Goal: Check status

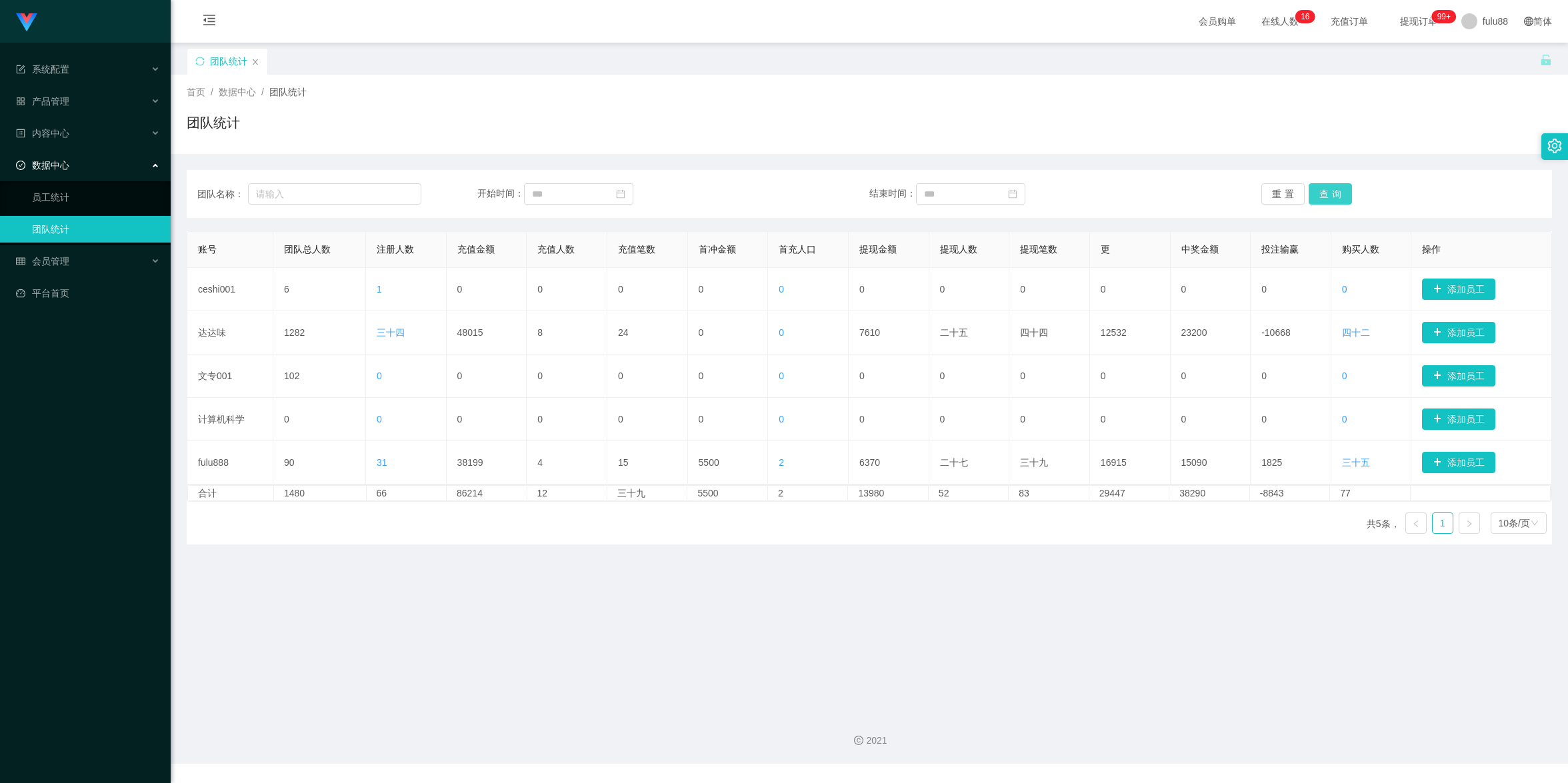
click at [1314, 196] on button "查询" at bounding box center [1330, 194] width 44 height 21
click at [419, 661] on main "关闭门户 关闭右侧 关闭其他 刷新页面 团队统计 首页 / 数据中心 / 团队统计 / 团队统计 团队名称： 开始时间： 结束时间： 重置 查询 账号 团队总…" at bounding box center [869, 372] width 1397 height 659
click at [1315, 198] on button "查询" at bounding box center [1325, 194] width 40 height 21
click at [1315, 198] on button "查询" at bounding box center [1330, 194] width 44 height 21
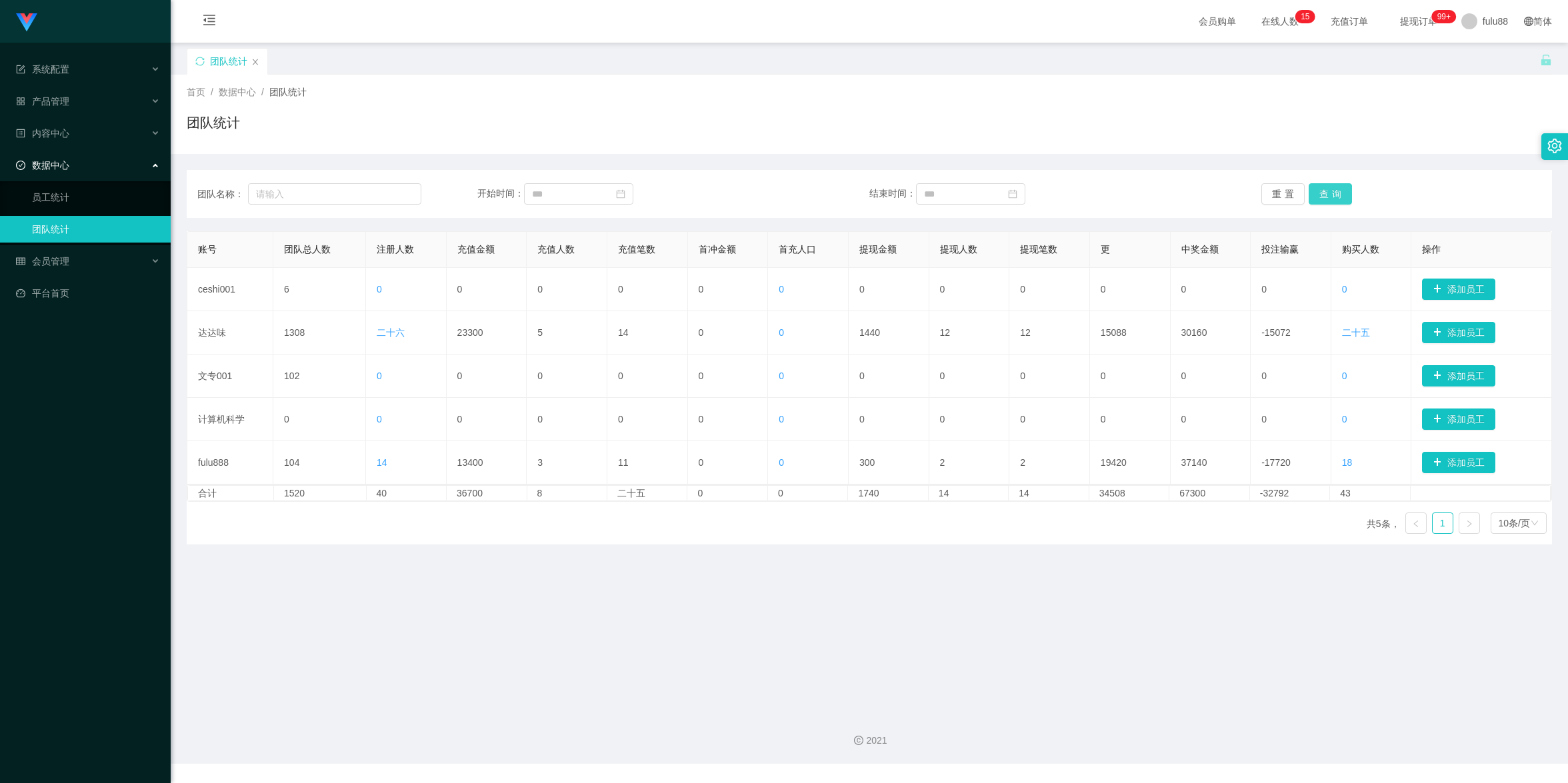
click at [1315, 198] on button "查询" at bounding box center [1330, 194] width 44 height 21
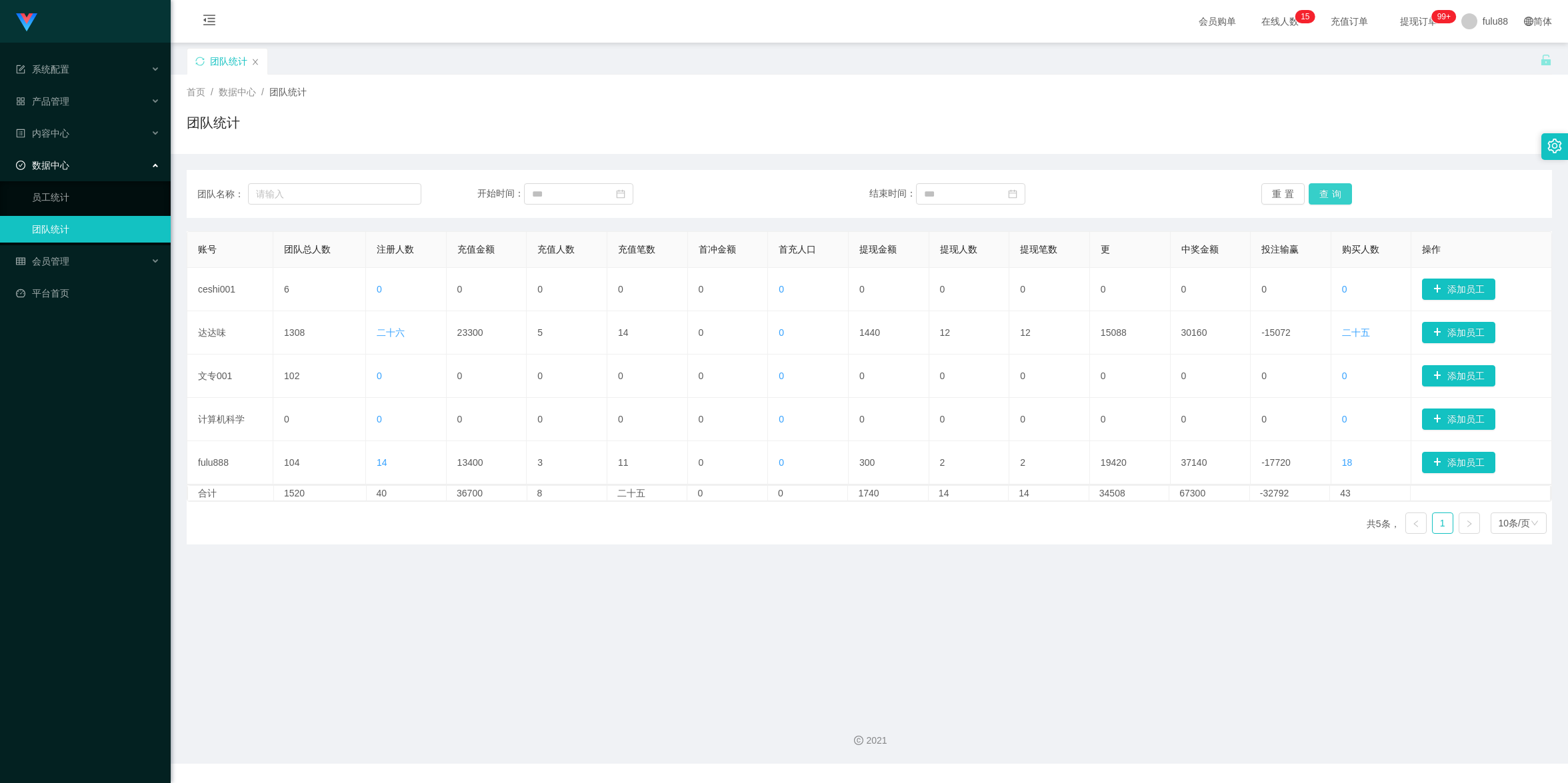
click at [1315, 198] on button "查询" at bounding box center [1330, 194] width 44 height 21
